Goal: Transaction & Acquisition: Purchase product/service

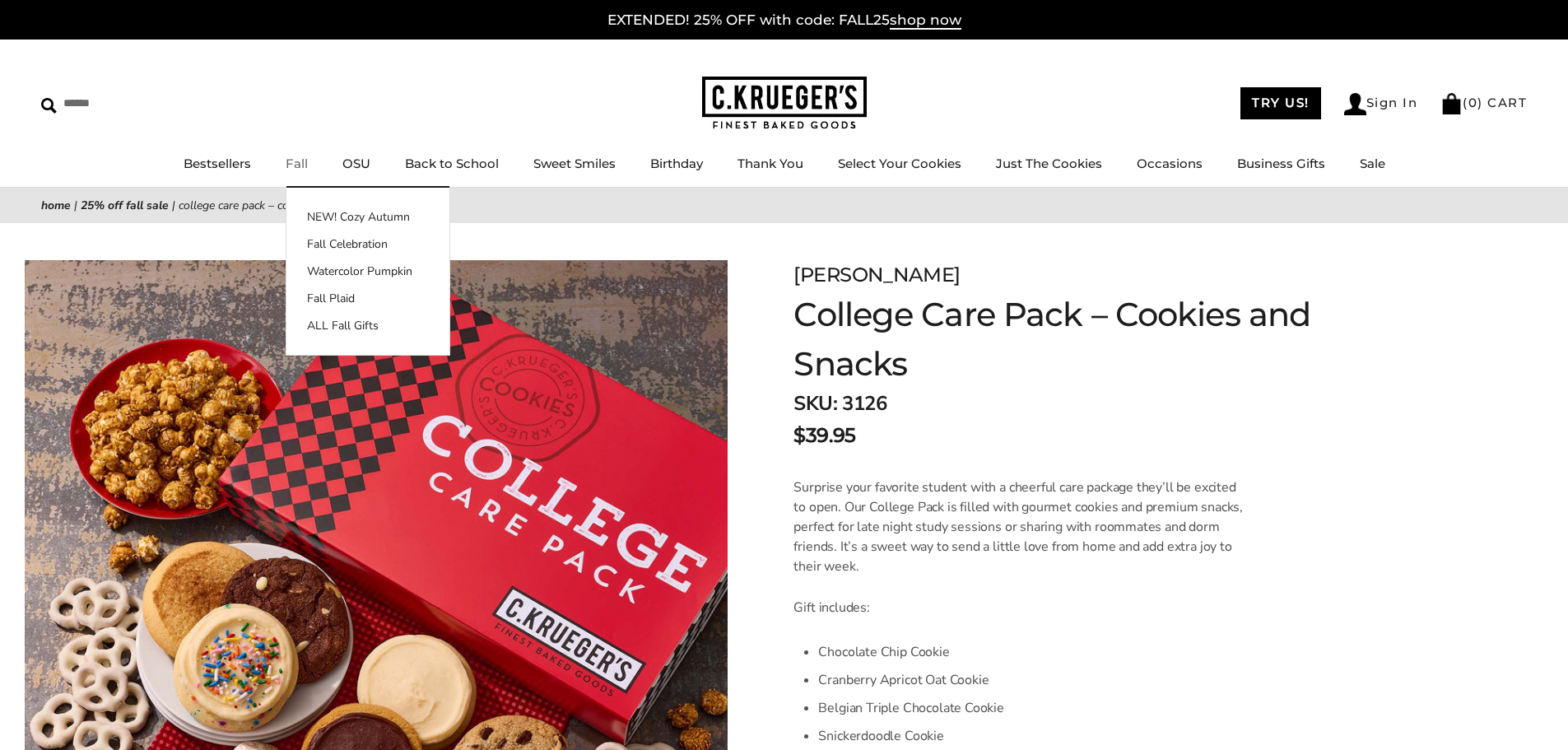
click at [297, 168] on link "Fall" at bounding box center [296, 163] width 22 height 16
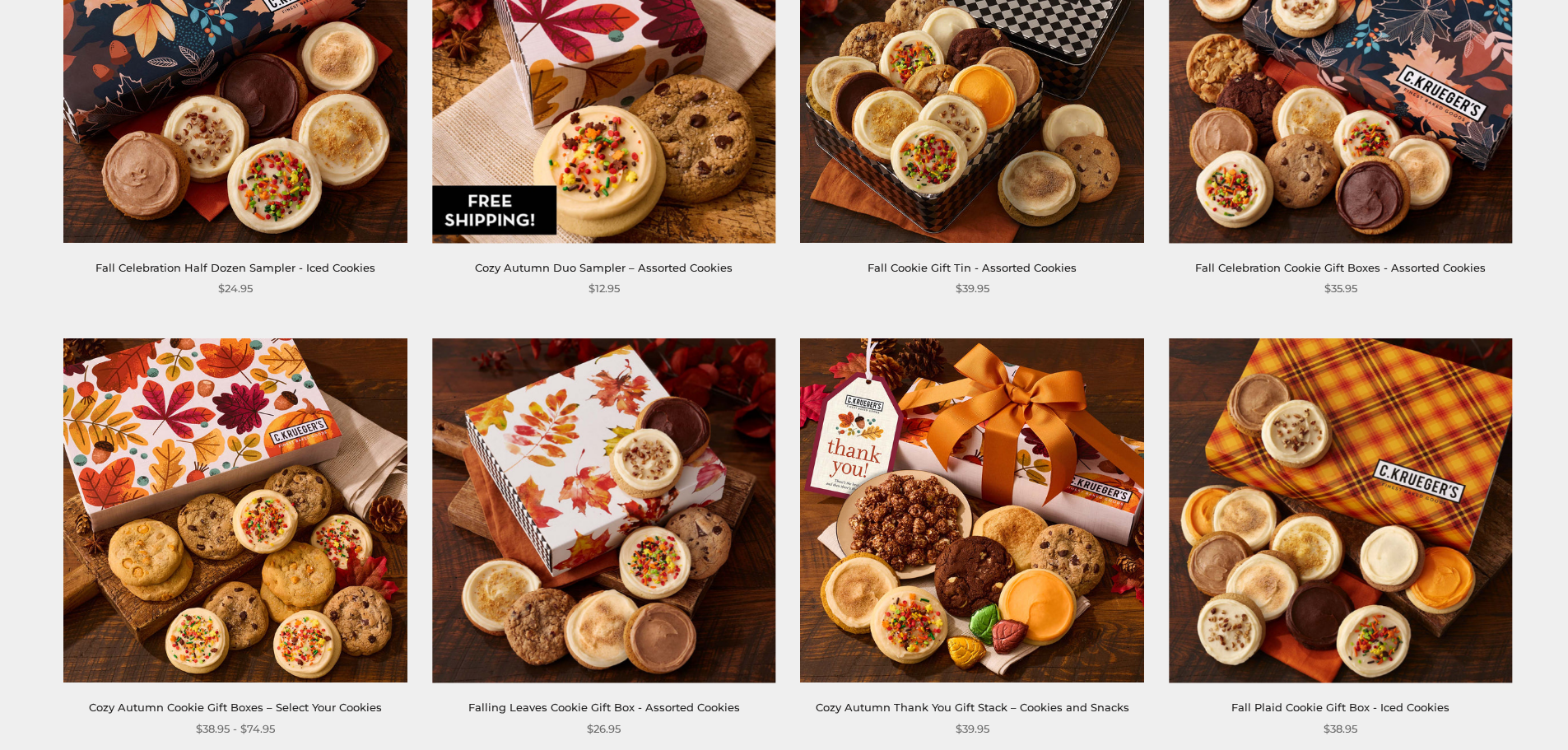
scroll to position [1235, 0]
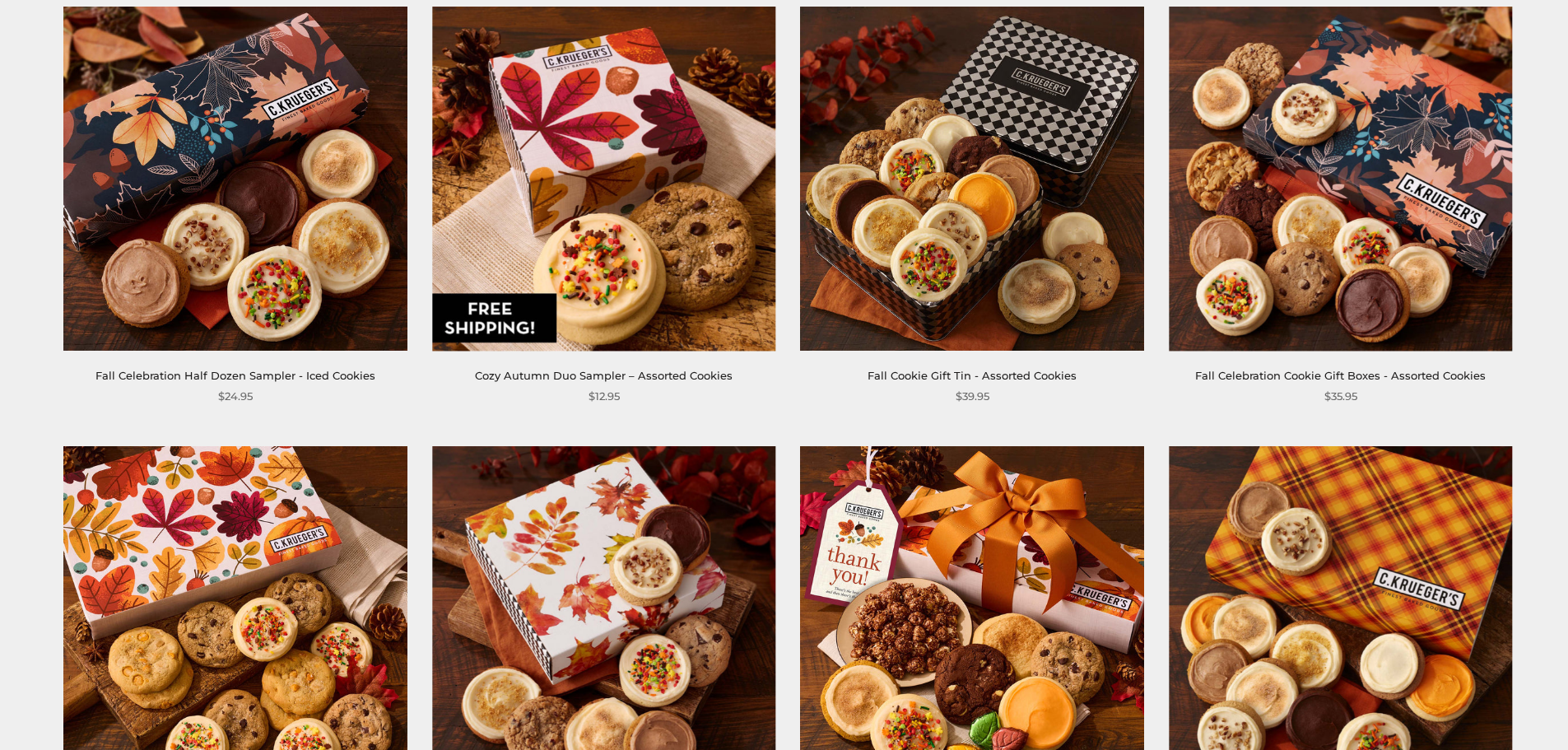
click at [516, 375] on link "Cozy Autumn Duo Sampler – Assorted Cookies" at bounding box center [603, 375] width 257 height 13
